Goal: Book appointment/travel/reservation

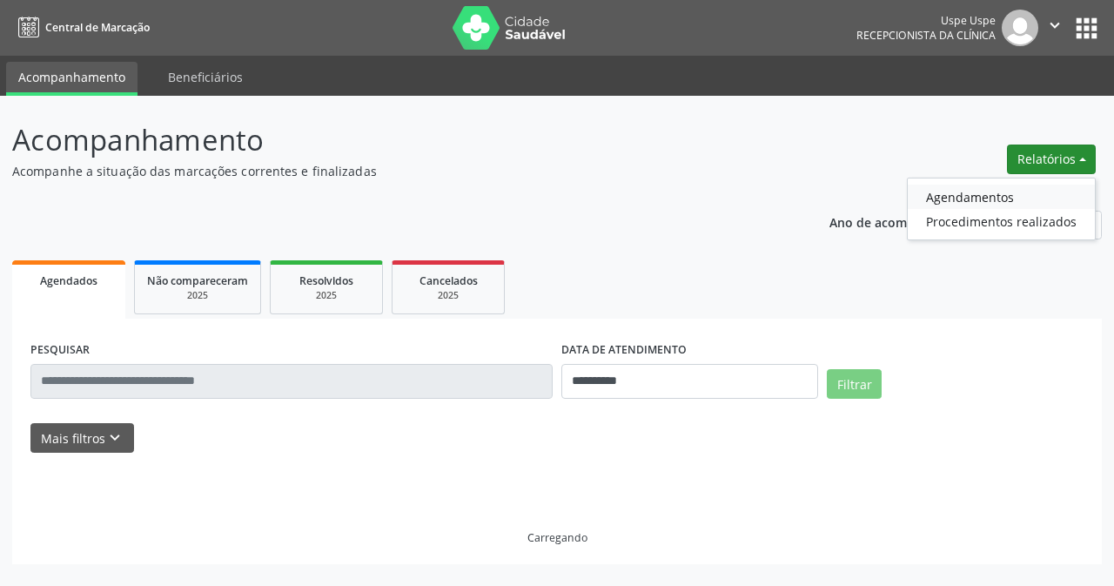
click at [968, 198] on link "Agendamentos" at bounding box center [1001, 197] width 187 height 24
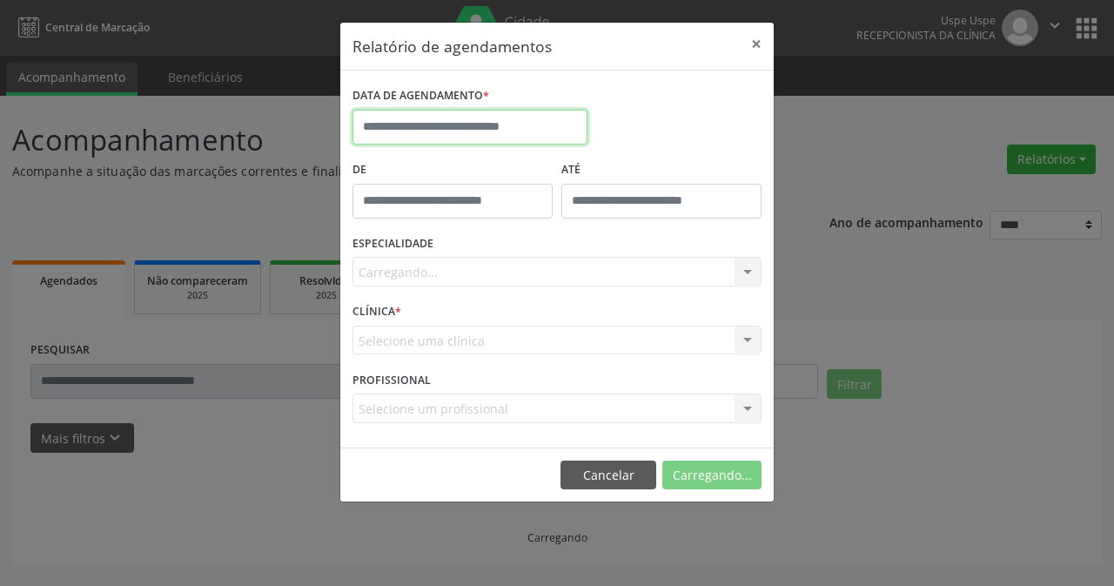
click at [551, 141] on body "**********" at bounding box center [557, 293] width 1114 height 586
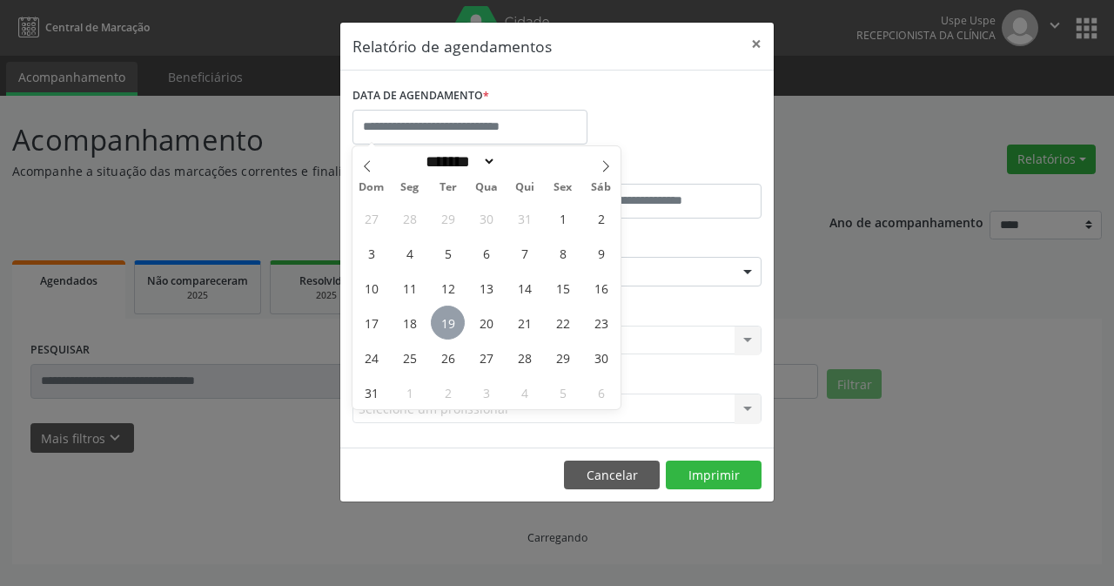
click at [457, 317] on span "19" at bounding box center [448, 323] width 34 height 34
type input "**********"
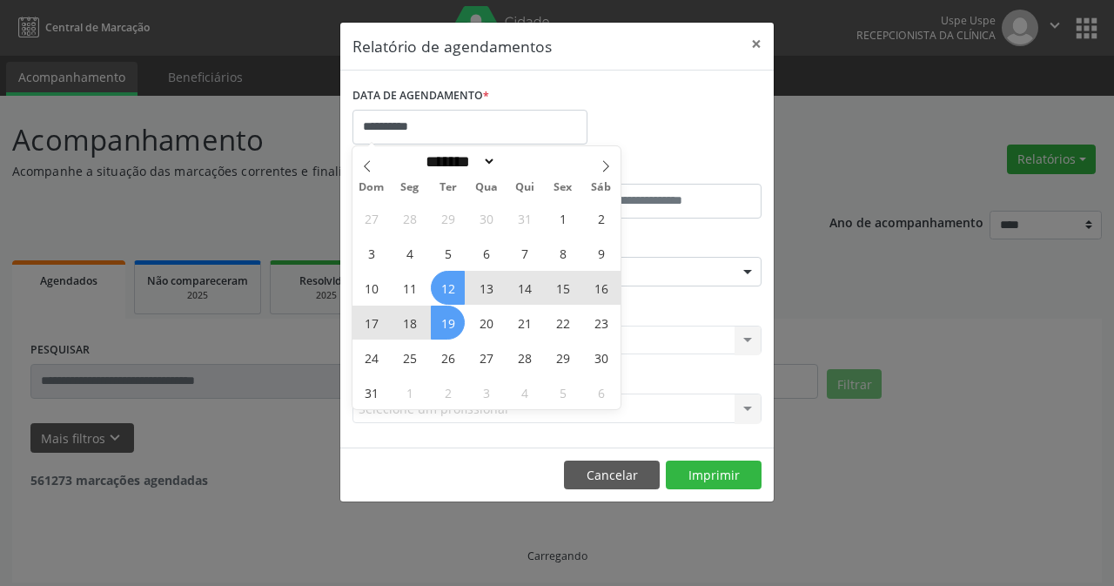
click at [448, 323] on span "19" at bounding box center [448, 323] width 34 height 34
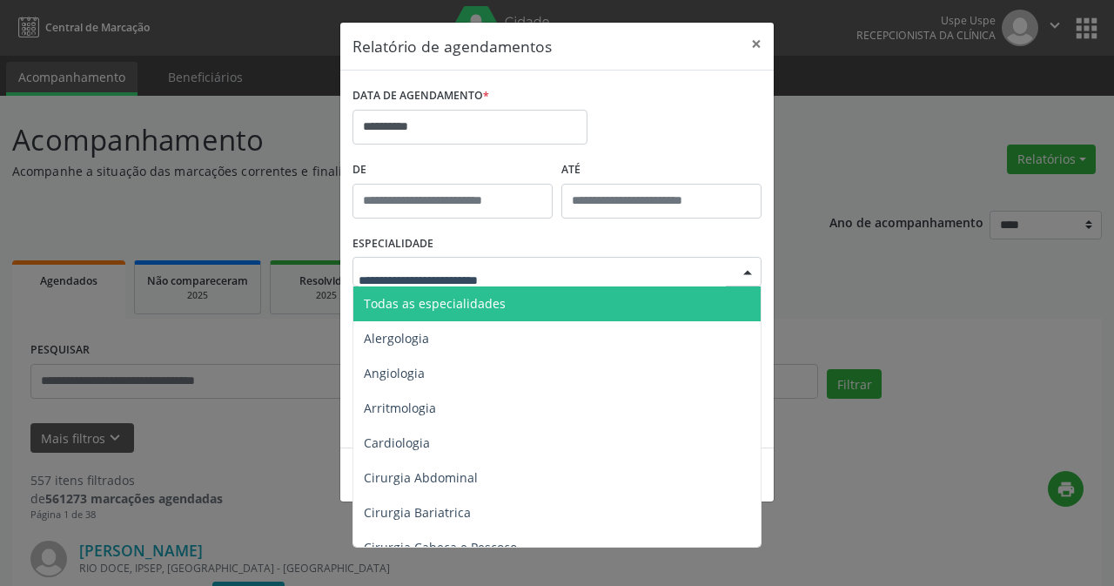
click at [455, 282] on div at bounding box center [557, 272] width 409 height 30
click at [476, 306] on span "Todas as especialidades" at bounding box center [435, 303] width 142 height 17
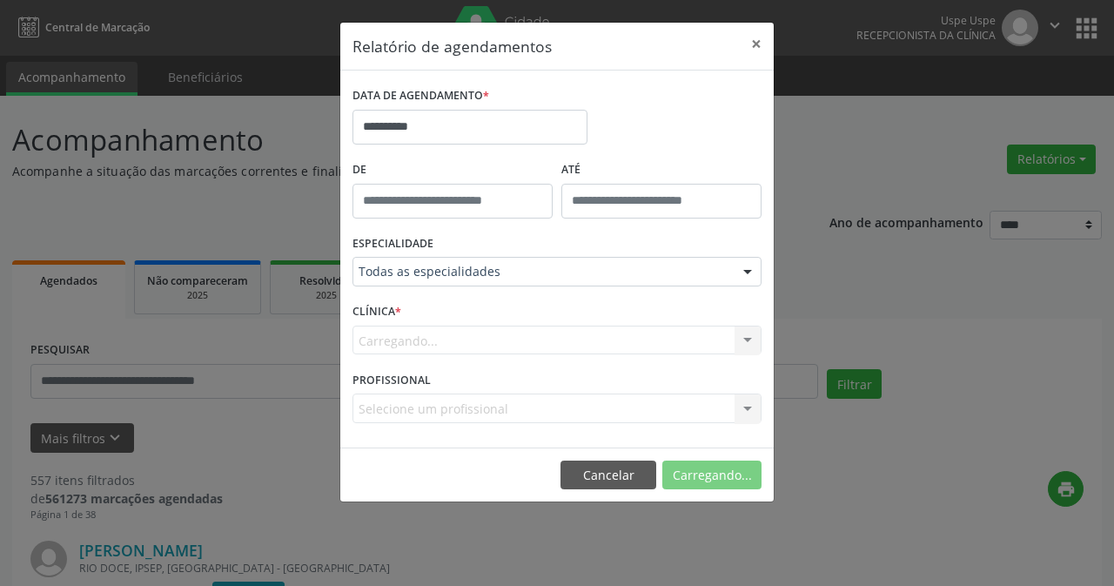
click at [477, 333] on div "Carregando... Nenhum resultado encontrado para: " " Não há nenhuma opção para s…" at bounding box center [557, 341] width 409 height 30
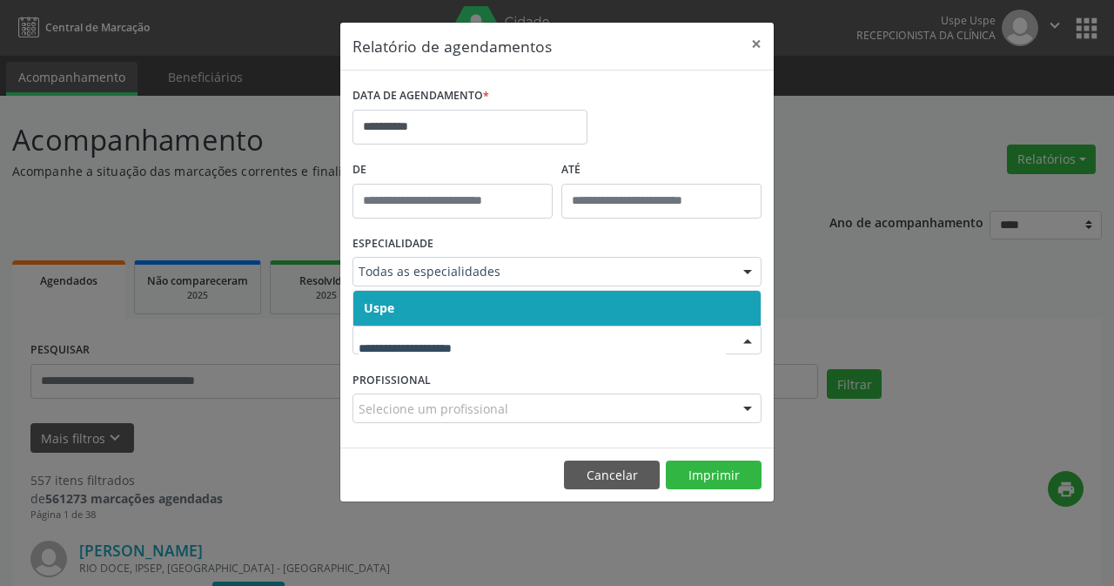
click at [478, 310] on span "Uspe" at bounding box center [556, 308] width 407 height 35
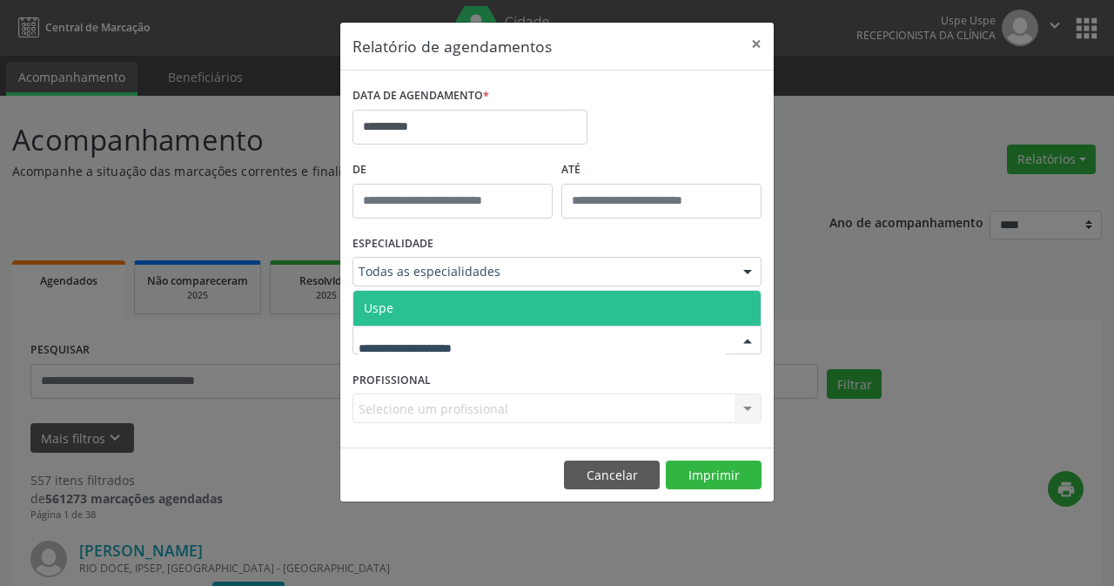
click at [475, 317] on span "Uspe" at bounding box center [556, 308] width 407 height 35
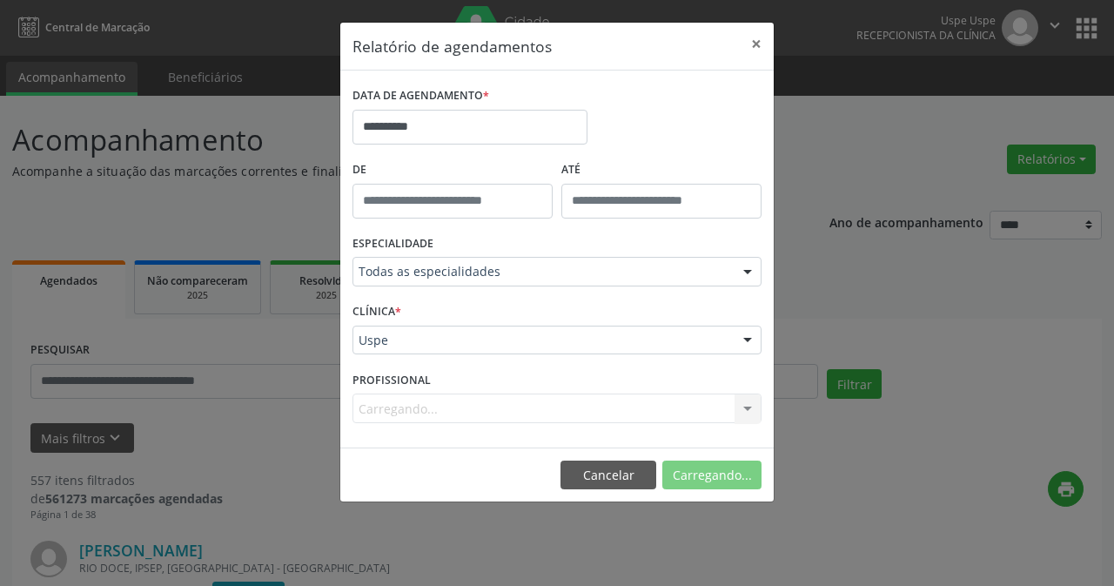
click at [477, 400] on div "Carregando... Nenhum resultado encontrado para: " " Não há nenhuma opção para s…" at bounding box center [557, 408] width 409 height 30
click at [476, 413] on div "Carregando... Nenhum resultado encontrado para: " " Não há nenhuma opção para s…" at bounding box center [557, 408] width 409 height 30
click at [470, 413] on div "Carregando... Nenhum resultado encontrado para: " " Não há nenhuma opção para s…" at bounding box center [557, 408] width 409 height 30
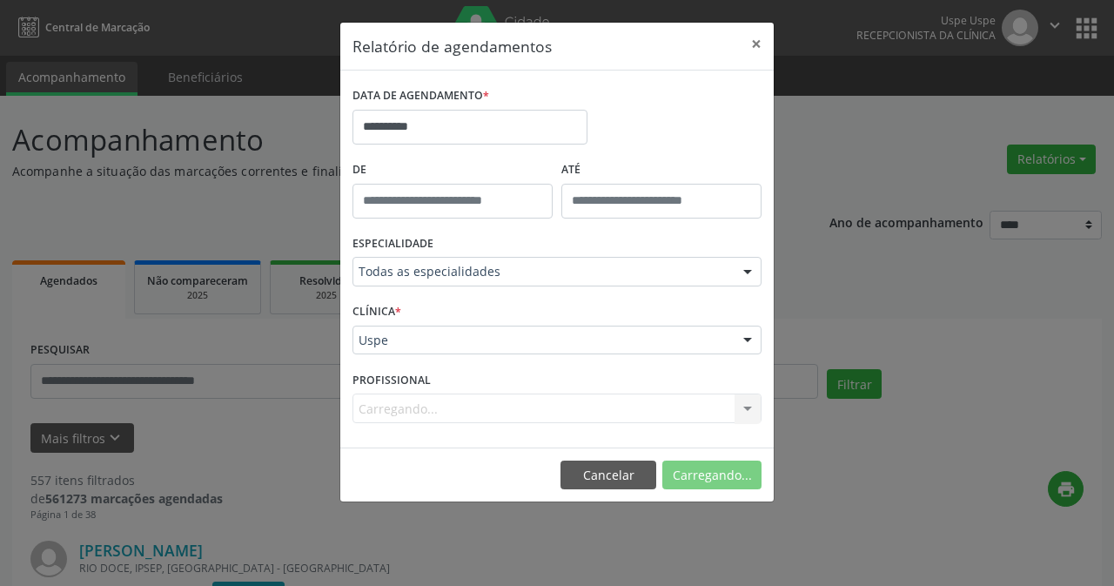
click at [465, 413] on div "Carregando... Nenhum resultado encontrado para: " " Não há nenhuma opção para s…" at bounding box center [557, 408] width 409 height 30
drag, startPoint x: 465, startPoint y: 413, endPoint x: 452, endPoint y: 406, distance: 14.8
click at [463, 411] on div "Carregando... Nenhum resultado encontrado para: " " Não há nenhuma opção para s…" at bounding box center [557, 408] width 409 height 30
click at [452, 406] on div "Carregando... Nenhum resultado encontrado para: " " Não há nenhuma opção para s…" at bounding box center [557, 408] width 409 height 30
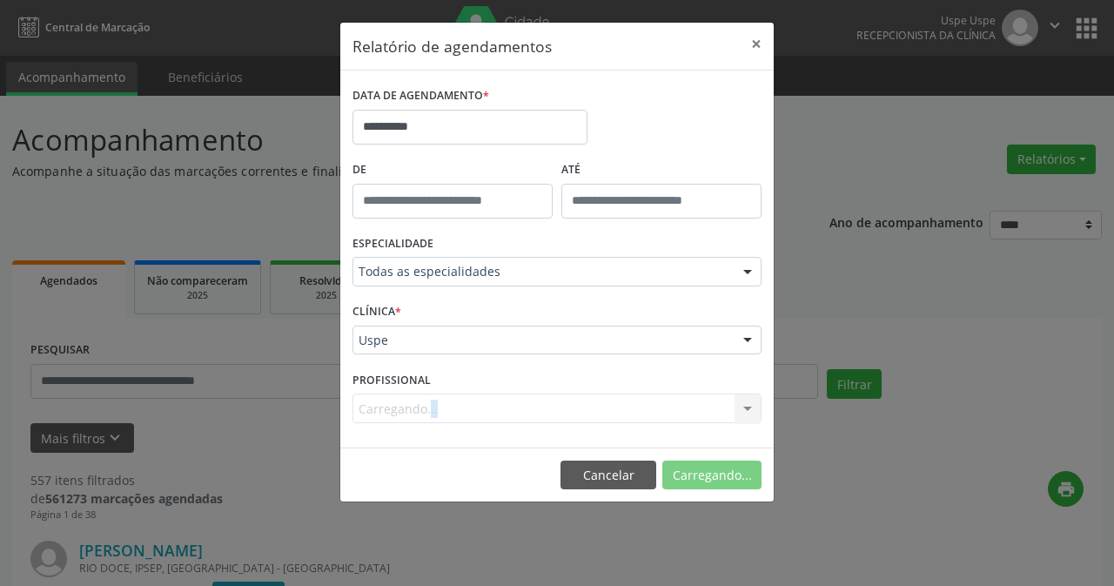
click at [452, 406] on div "Carregando... Nenhum resultado encontrado para: " " Não há nenhuma opção para s…" at bounding box center [557, 408] width 409 height 30
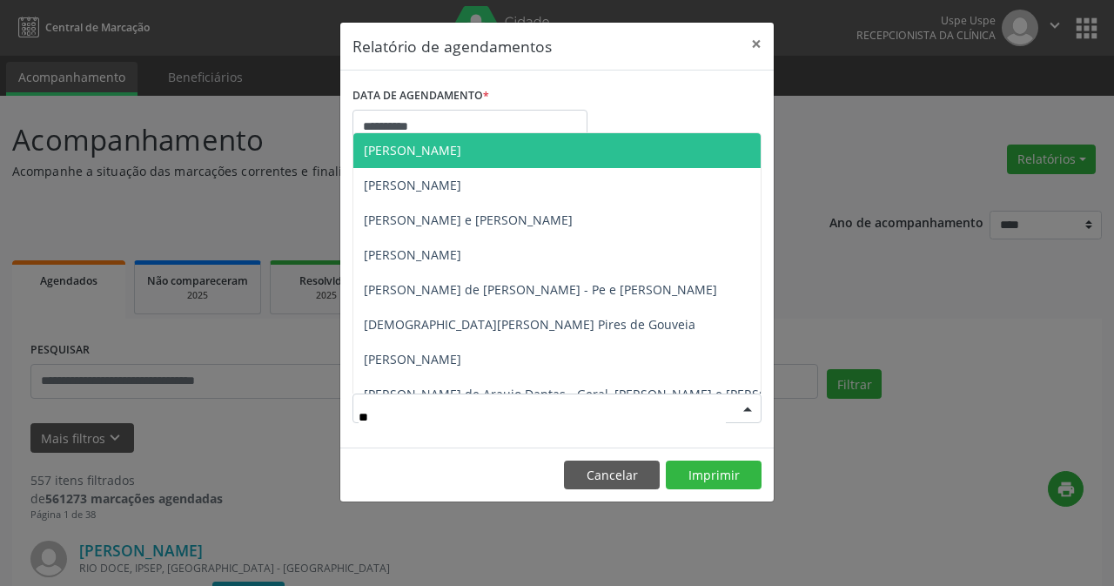
type input "***"
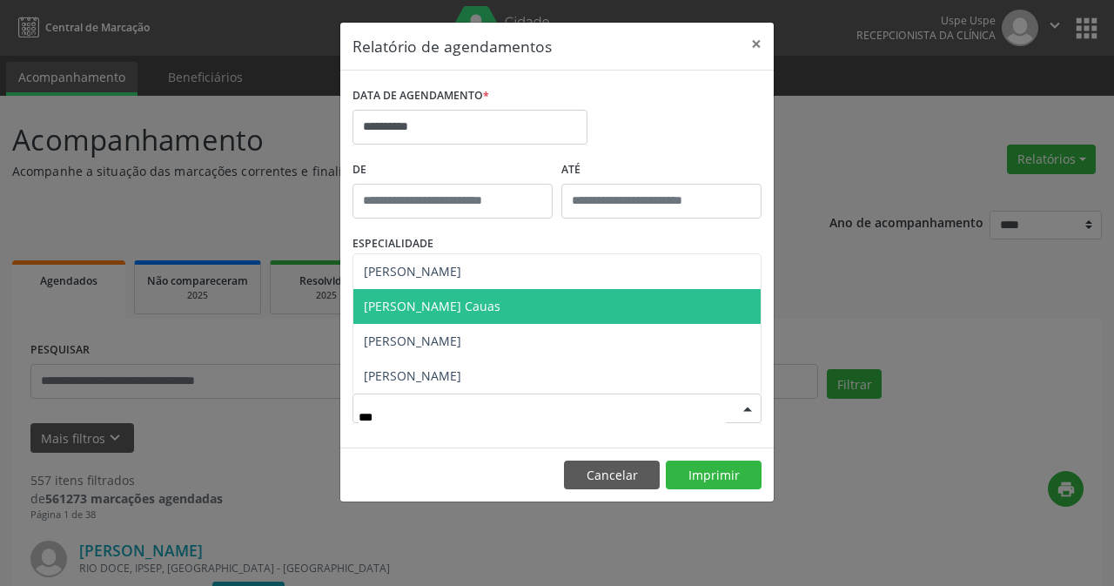
click at [467, 306] on span "[PERSON_NAME] Cauas" at bounding box center [432, 306] width 137 height 17
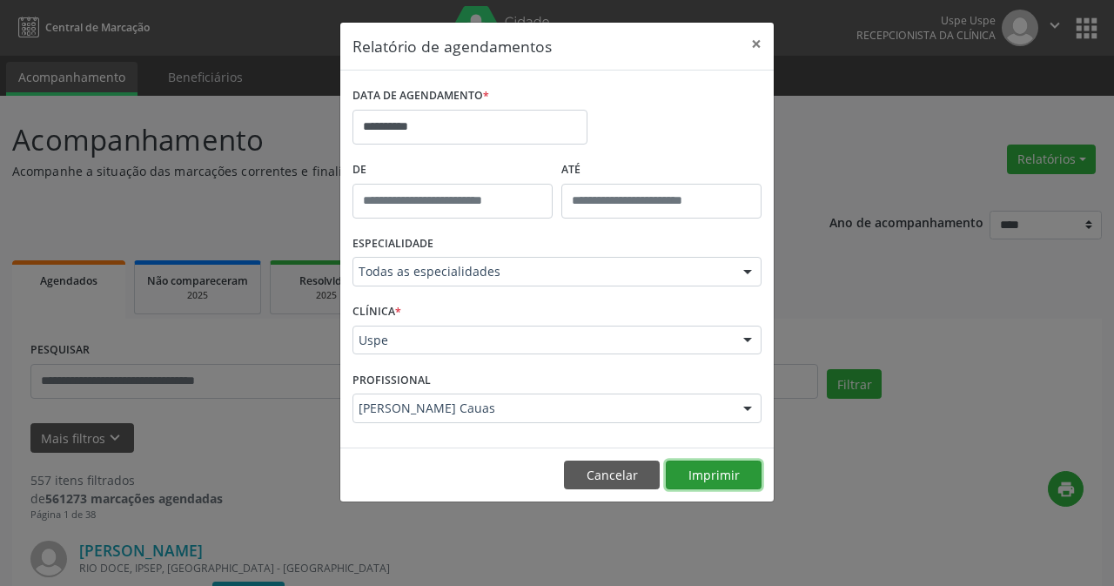
click at [716, 467] on button "Imprimir" at bounding box center [714, 476] width 96 height 30
